Goal: Information Seeking & Learning: Learn about a topic

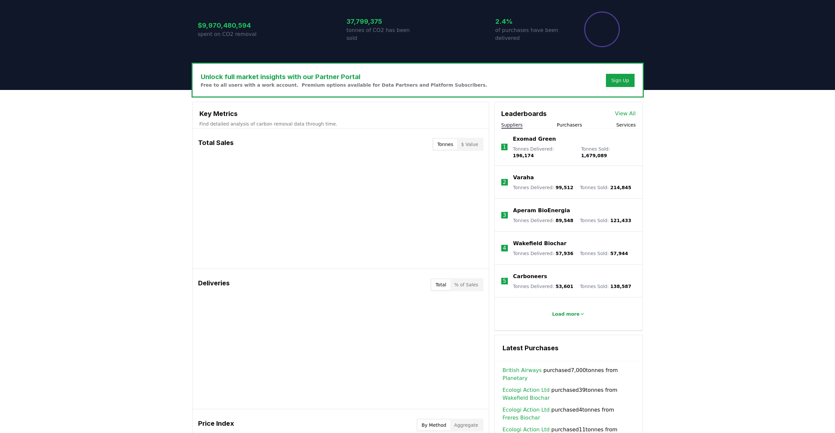
scroll to position [197, 0]
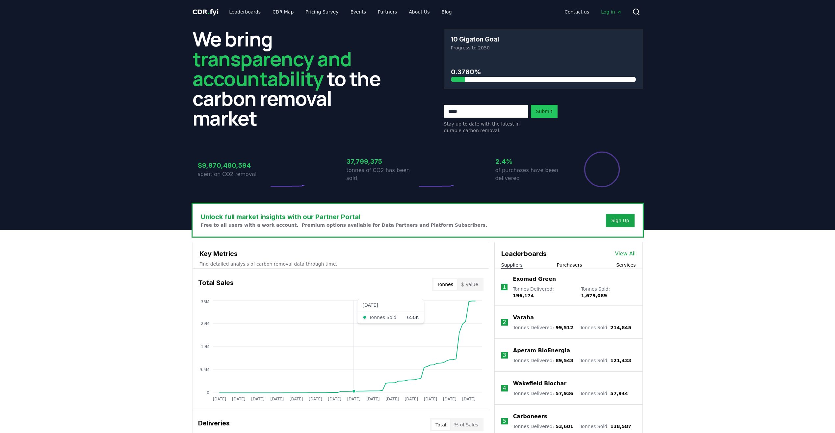
scroll to position [197, 0]
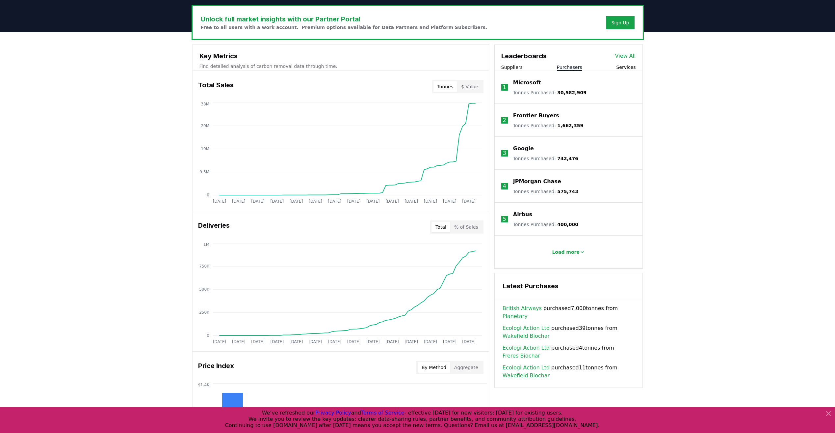
click at [581, 68] on button "Purchasers" at bounding box center [569, 67] width 25 height 7
drag, startPoint x: 553, startPoint y: 125, endPoint x: 577, endPoint y: 125, distance: 24.0
click at [577, 125] on li "2 Frontier Buyers Tonnes Purchased : 1,662,359" at bounding box center [569, 120] width 148 height 33
click at [534, 115] on p "Frontier Buyers" at bounding box center [536, 116] width 46 height 8
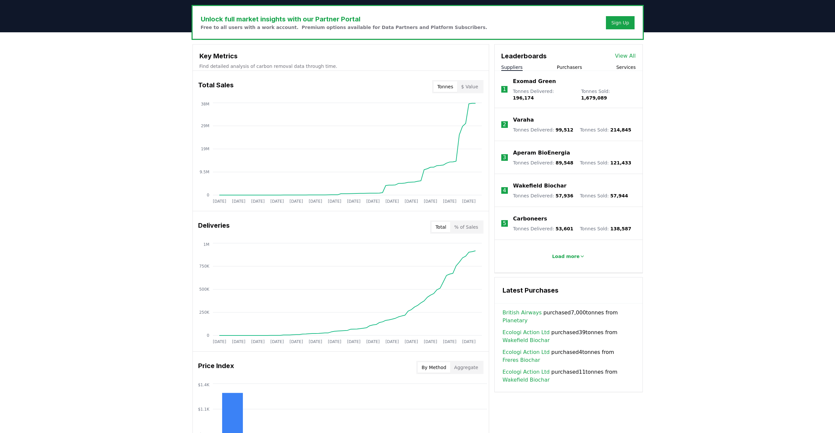
scroll to position [197, 0]
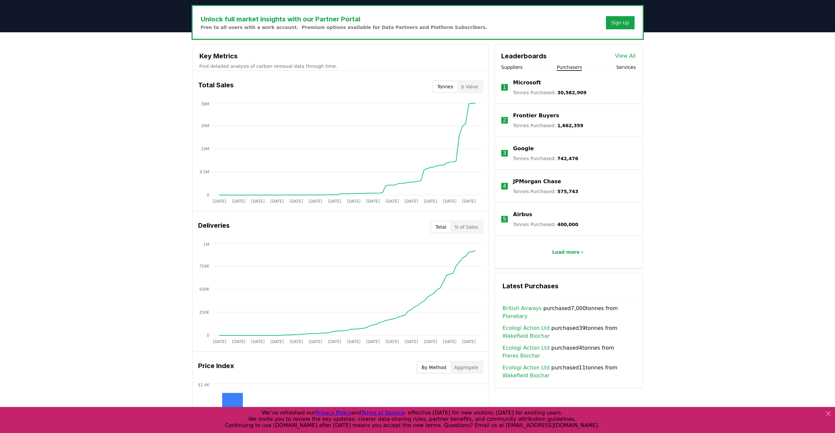
click at [575, 68] on button "Purchasers" at bounding box center [569, 67] width 25 height 7
click at [525, 149] on p "Google" at bounding box center [523, 148] width 21 height 8
